Goal: Information Seeking & Learning: Learn about a topic

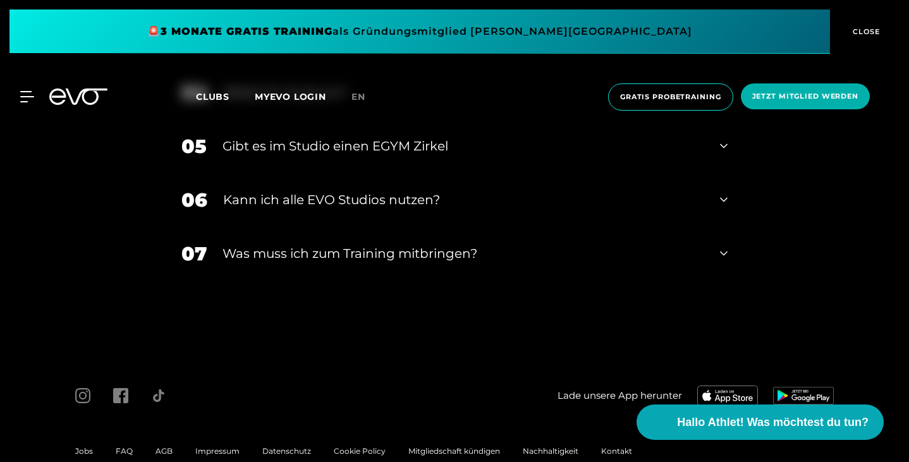
scroll to position [4549, 0]
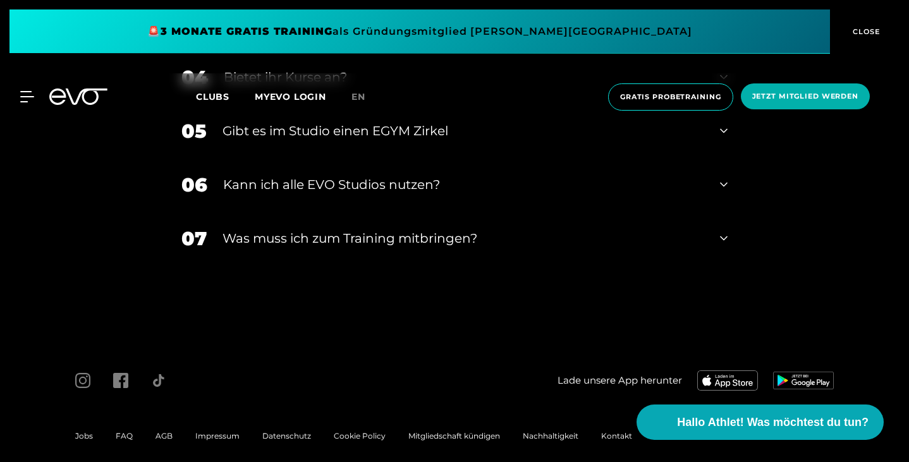
click at [508, 104] on div "04 Bietet ihr [DEMOGRAPHIC_DATA]?" at bounding box center [455, 78] width 572 height 54
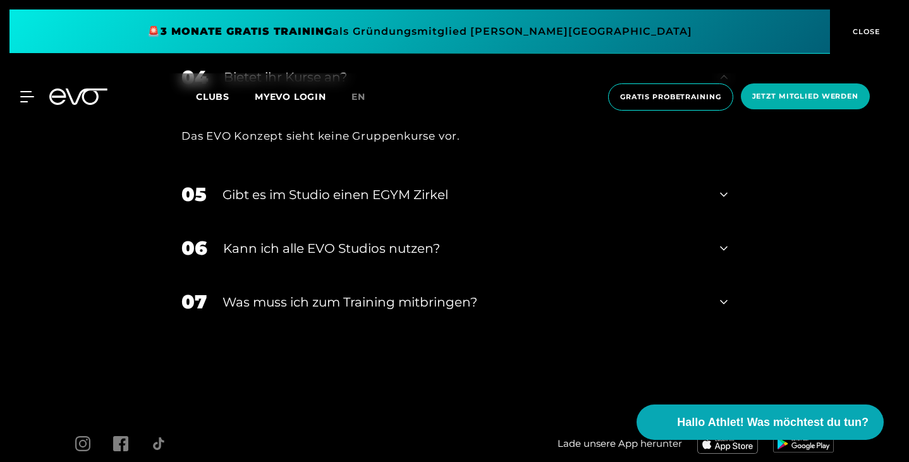
click at [508, 104] on div "04 Bietet ihr [DEMOGRAPHIC_DATA]?" at bounding box center [455, 78] width 572 height 54
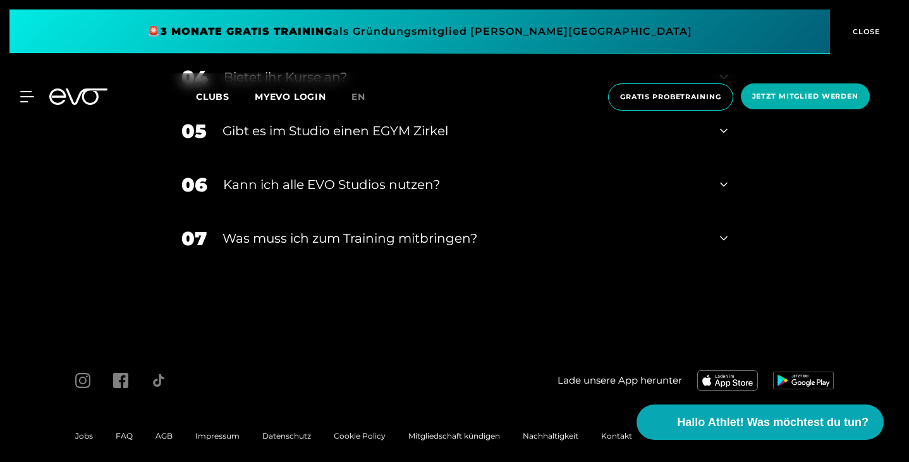
click at [473, 140] on div "Gibt es im Studio einen EGYM Zirkel" at bounding box center [464, 130] width 482 height 19
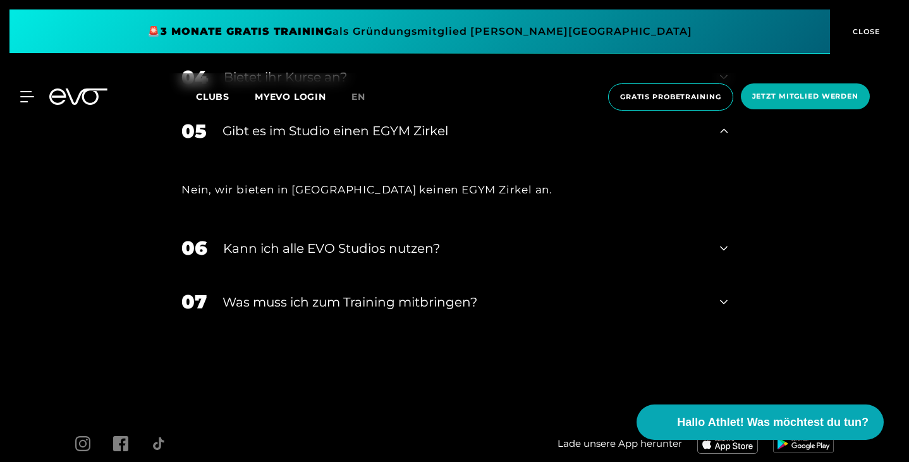
click at [473, 140] on div "Gibt es im Studio einen EGYM Zirkel" at bounding box center [464, 130] width 482 height 19
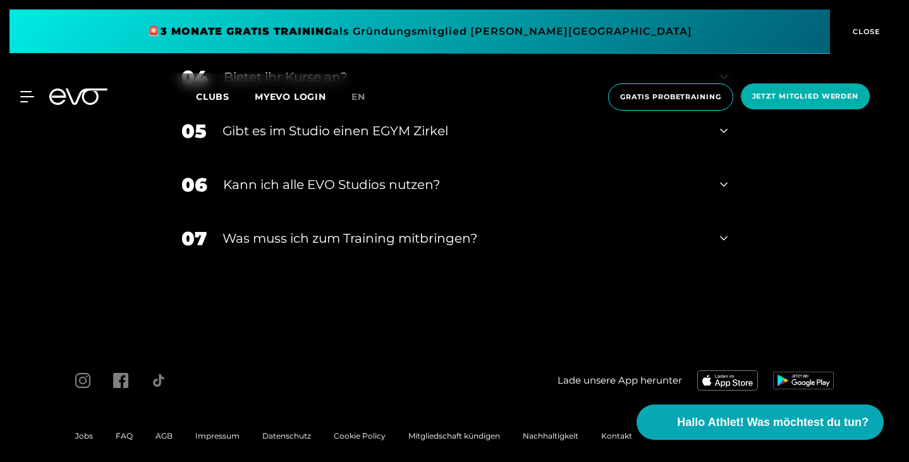
click at [415, 194] on div "Kann ich alle EVO Studios nutzen?" at bounding box center [463, 184] width 481 height 19
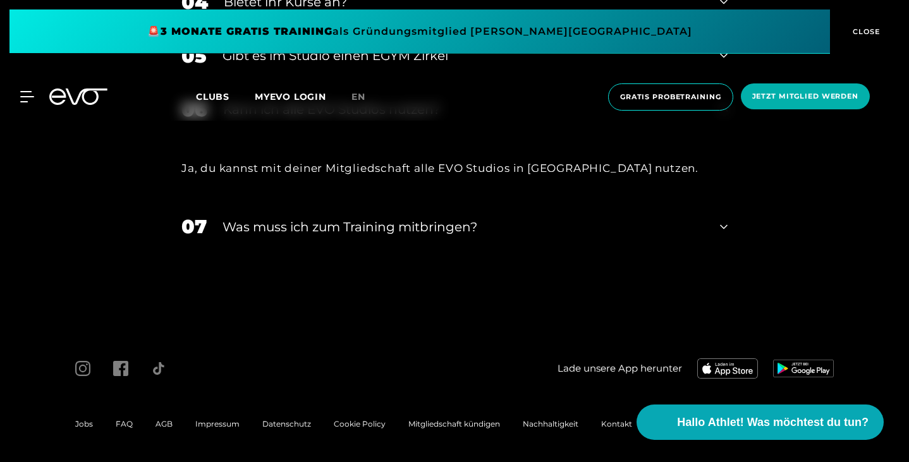
scroll to position [4625, 0]
click at [376, 253] on div "07 Was muss ich zum Training mitbringen?" at bounding box center [455, 226] width 572 height 54
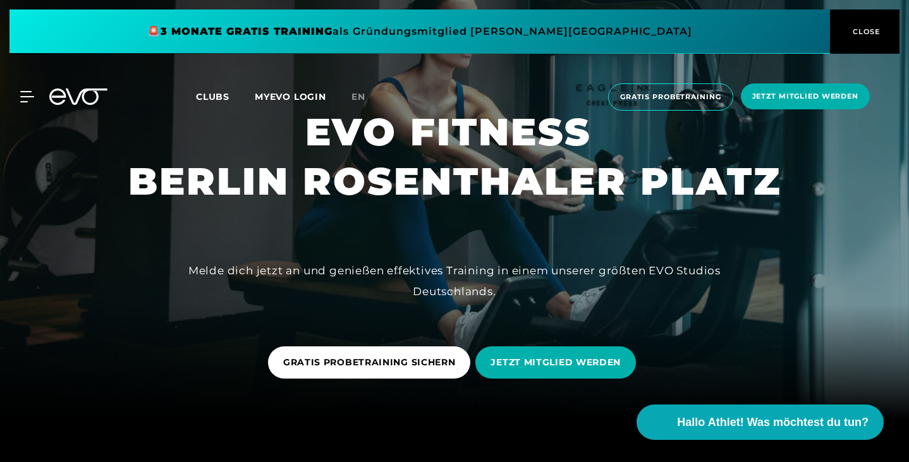
scroll to position [0, 0]
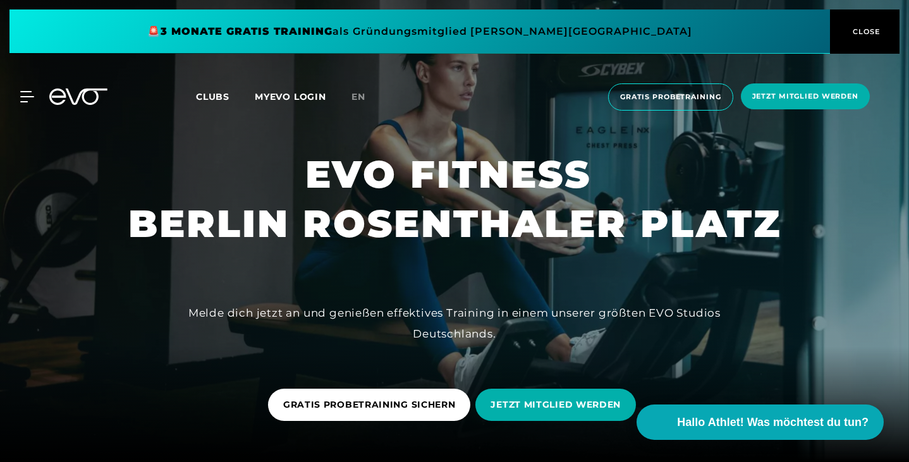
click at [866, 30] on span "CLOSE" at bounding box center [865, 31] width 31 height 11
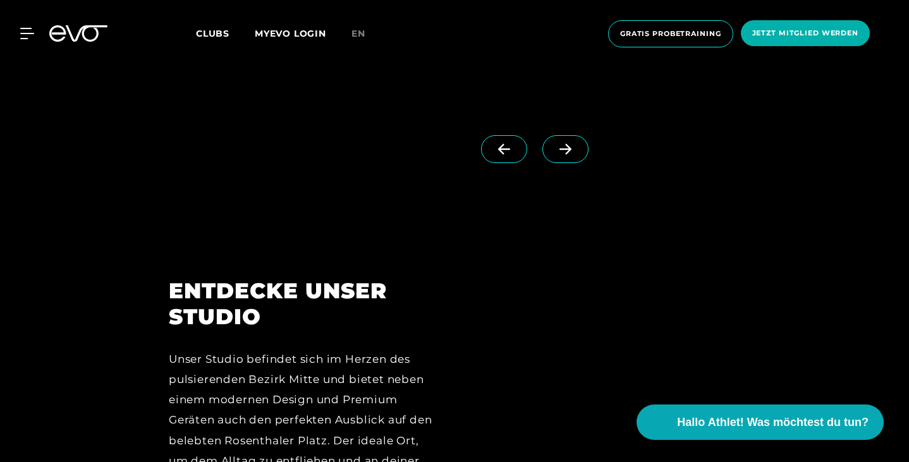
scroll to position [1222, 0]
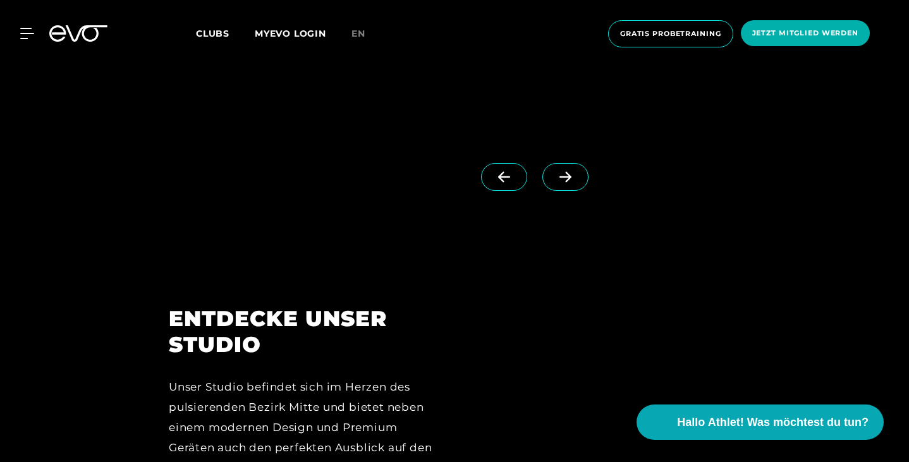
click at [572, 183] on icon at bounding box center [566, 177] width 12 height 11
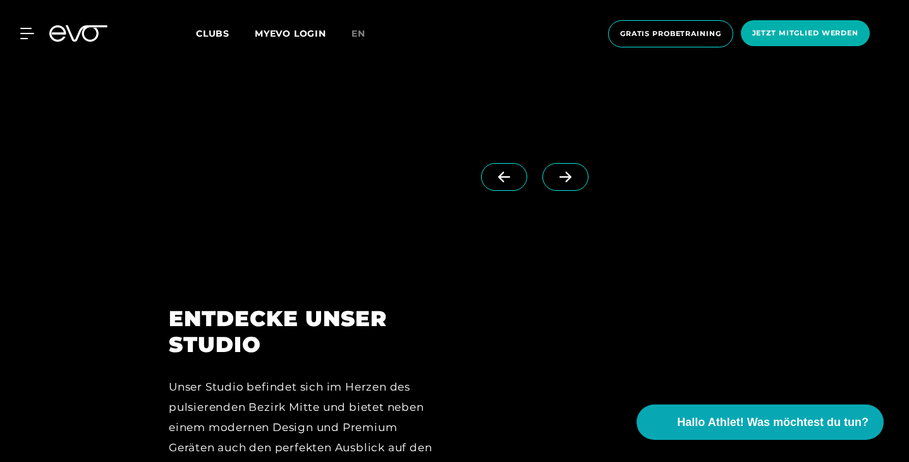
click at [572, 183] on icon at bounding box center [566, 177] width 12 height 11
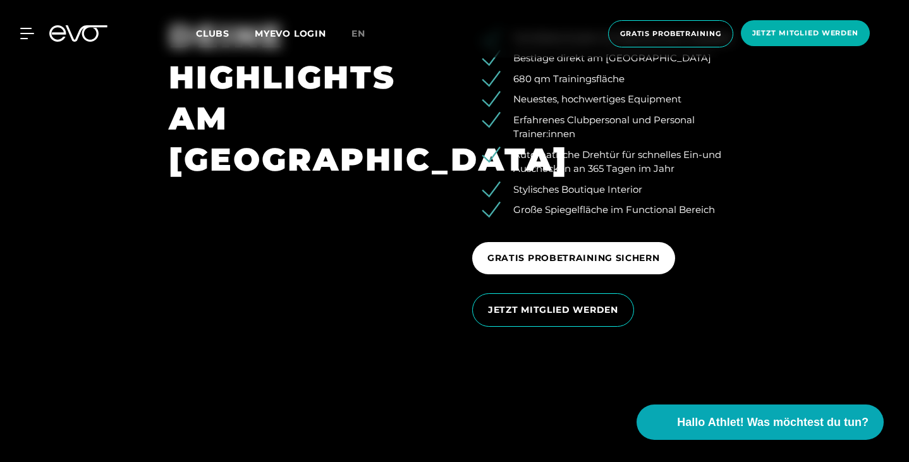
scroll to position [1898, 0]
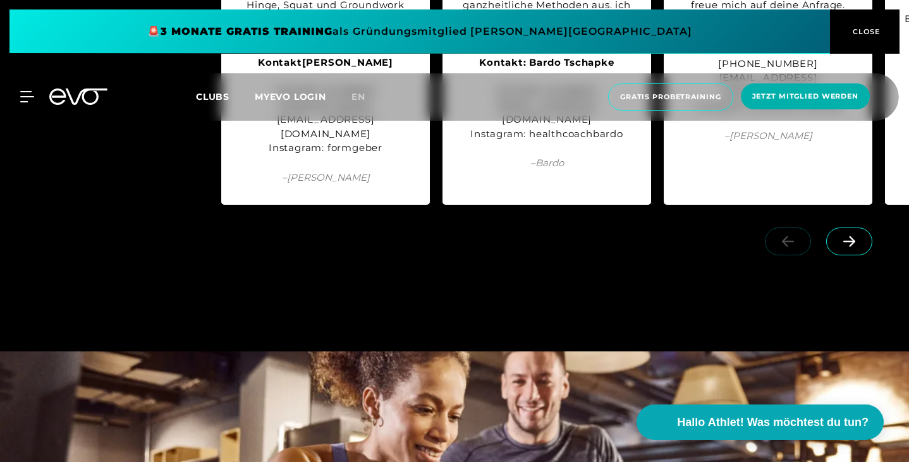
scroll to position [3912, 0]
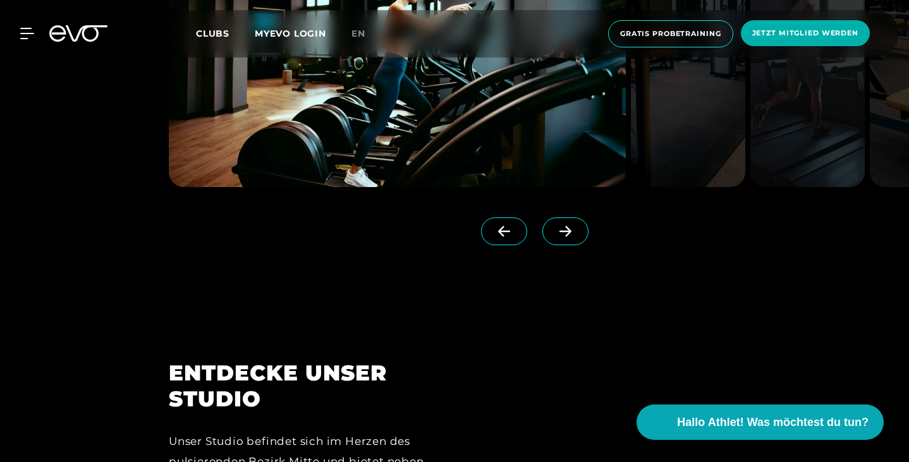
scroll to position [1167, 0]
click at [572, 238] on icon at bounding box center [566, 232] width 12 height 11
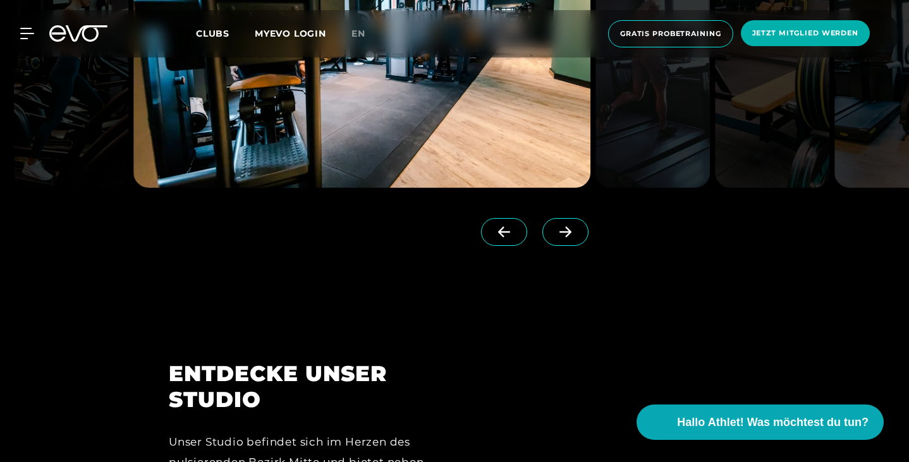
click at [572, 238] on icon at bounding box center [566, 232] width 12 height 11
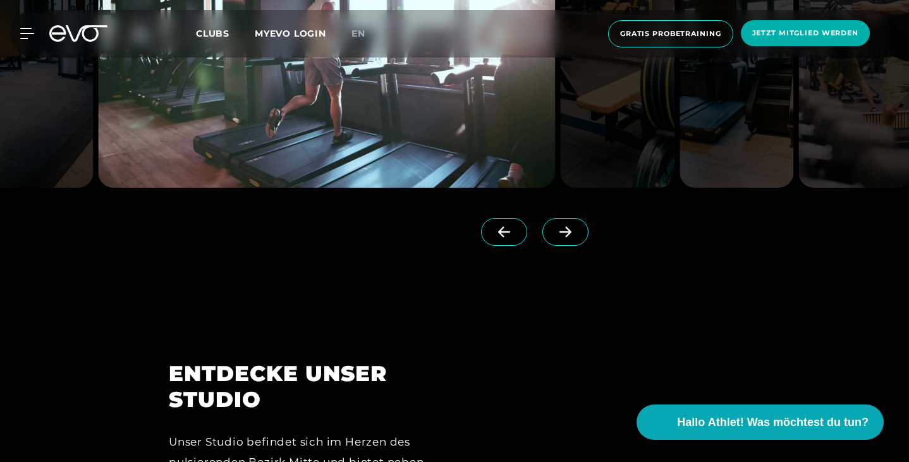
click at [572, 238] on icon at bounding box center [566, 232] width 12 height 11
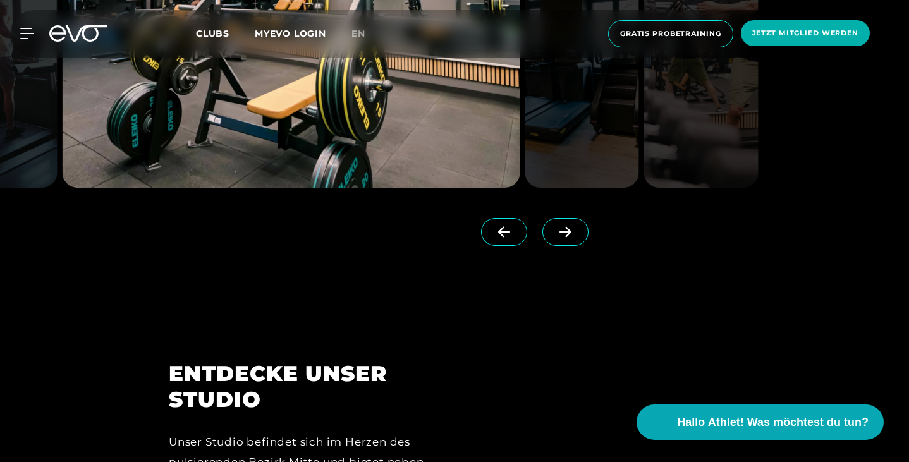
click at [572, 238] on icon at bounding box center [566, 232] width 12 height 11
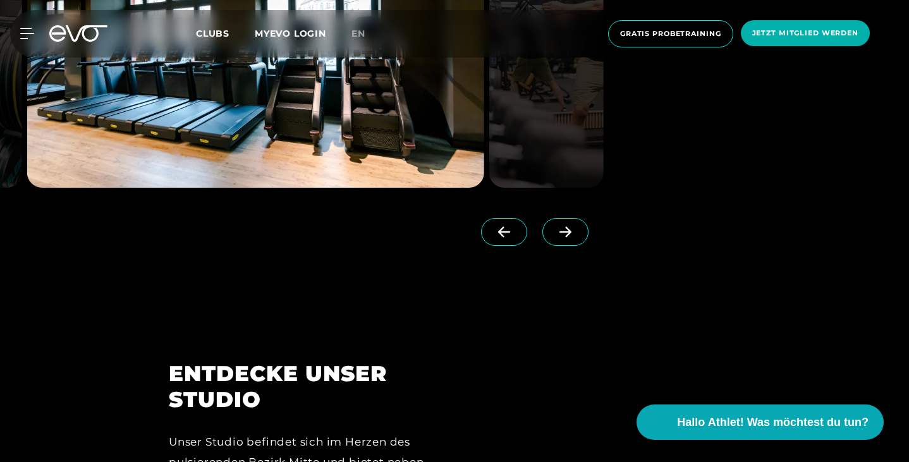
click at [572, 238] on icon at bounding box center [566, 232] width 12 height 11
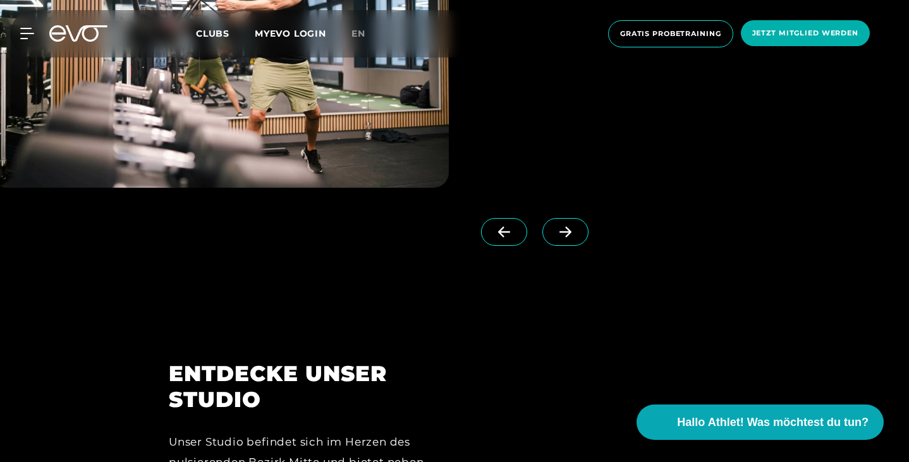
click at [572, 238] on icon at bounding box center [566, 232] width 12 height 11
